Goal: Transaction & Acquisition: Purchase product/service

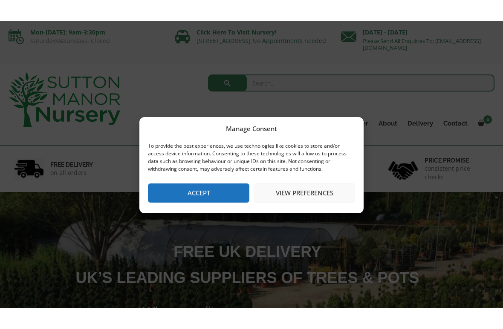
scroll to position [1, 0]
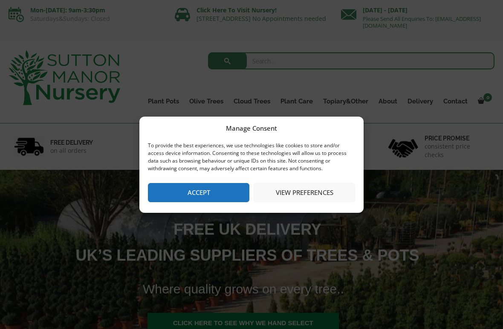
click at [216, 196] on button "Accept" at bounding box center [198, 192] width 101 height 19
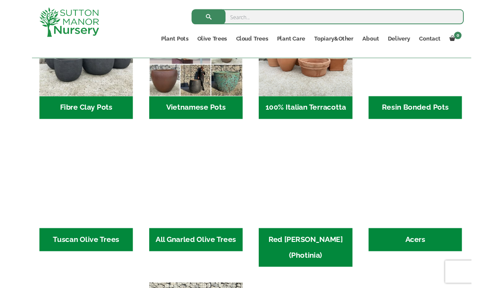
scroll to position [348, 0]
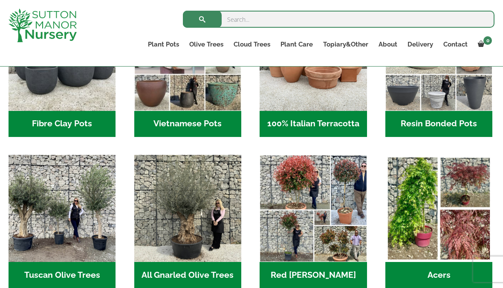
click at [459, 101] on img "Visit product category Resin Bonded Pots" at bounding box center [438, 56] width 107 height 107
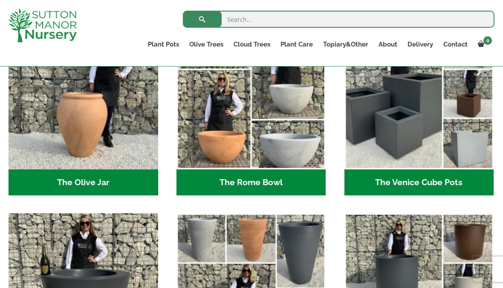
scroll to position [863, 0]
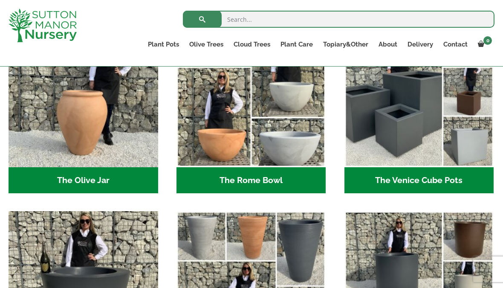
click at [425, 118] on img "Visit product category The Venice Cube Pots" at bounding box center [419, 92] width 150 height 150
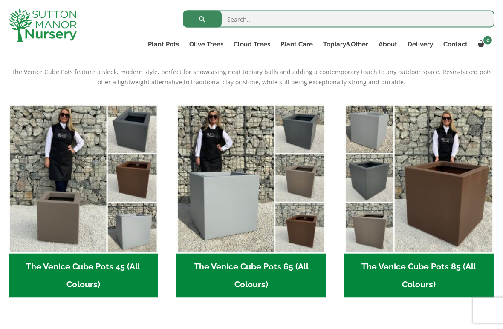
scroll to position [205, 0]
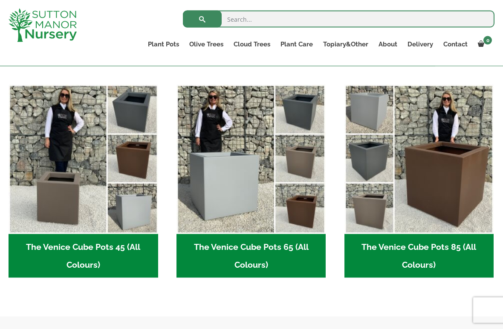
click at [270, 277] on h2 "The Venice Cube Pots 65 (All Colours) (4)" at bounding box center [251, 256] width 150 height 44
